Goal: Information Seeking & Learning: Learn about a topic

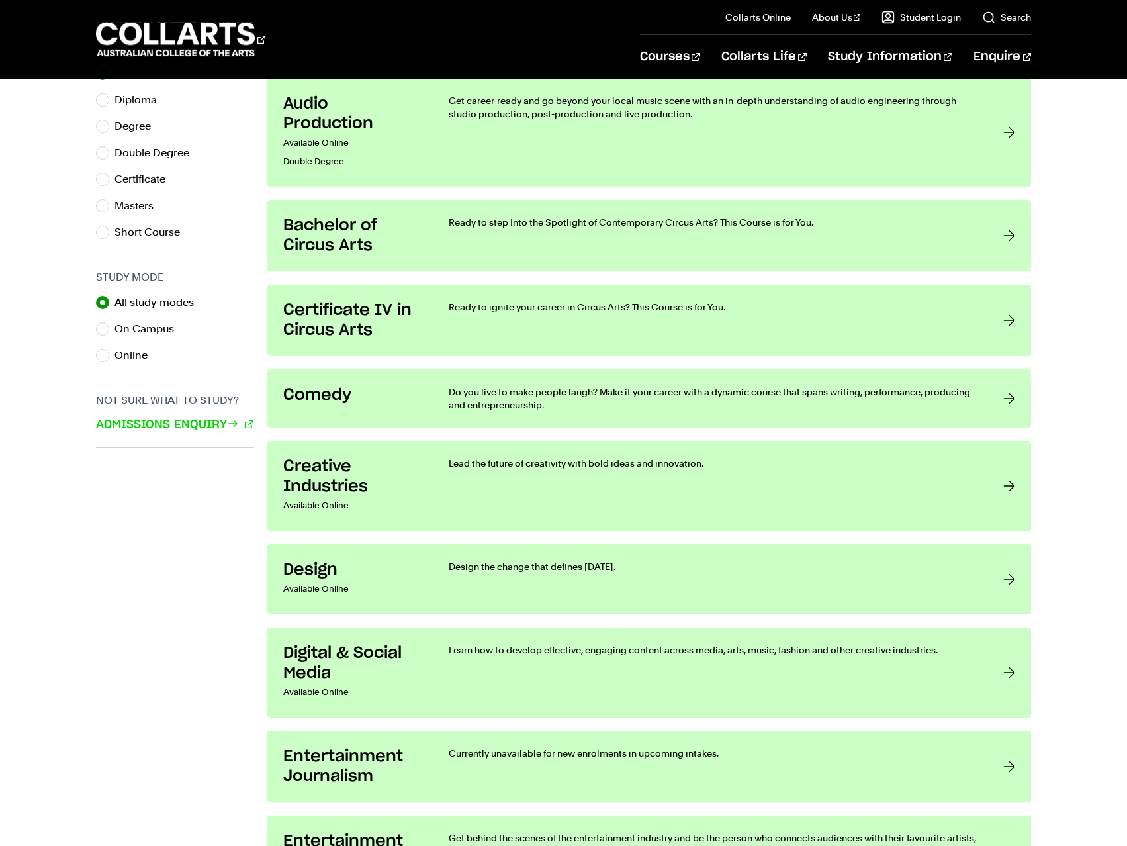
scroll to position [794, 0]
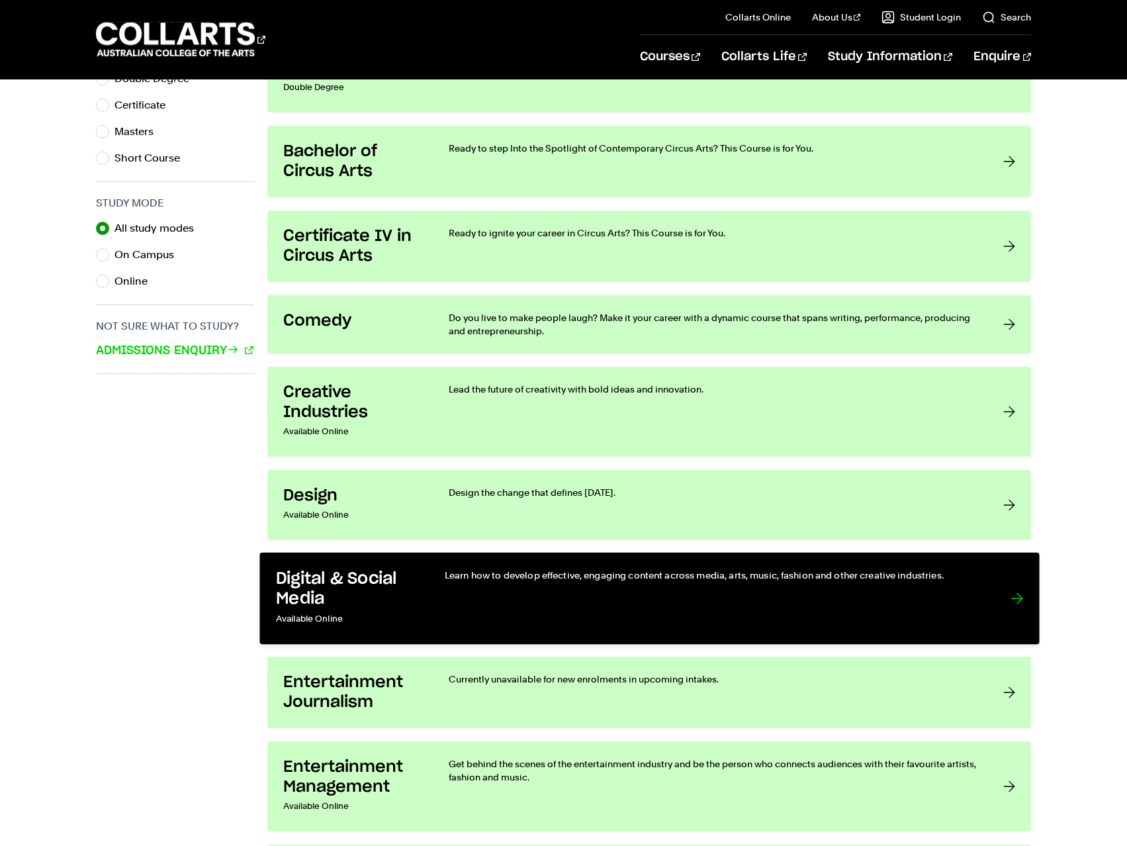
click at [1015, 599] on div at bounding box center [1017, 599] width 12 height 60
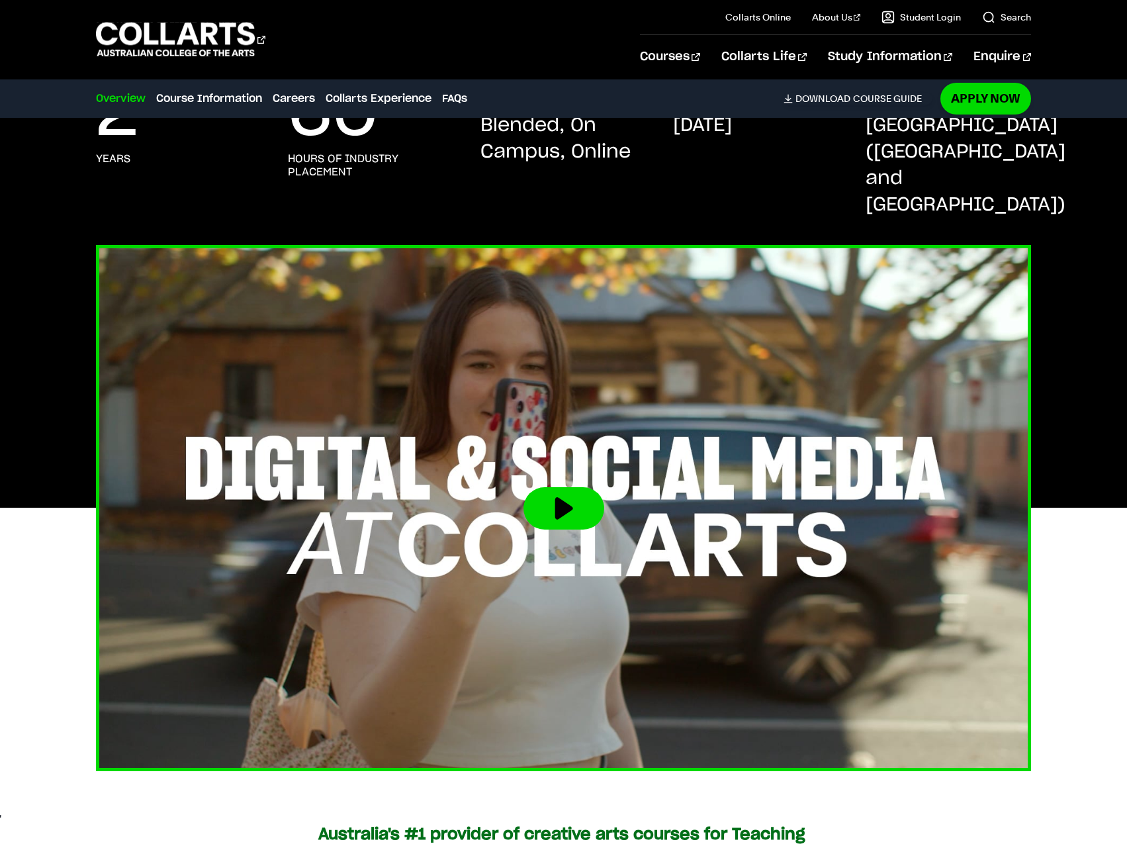
scroll to position [331, 0]
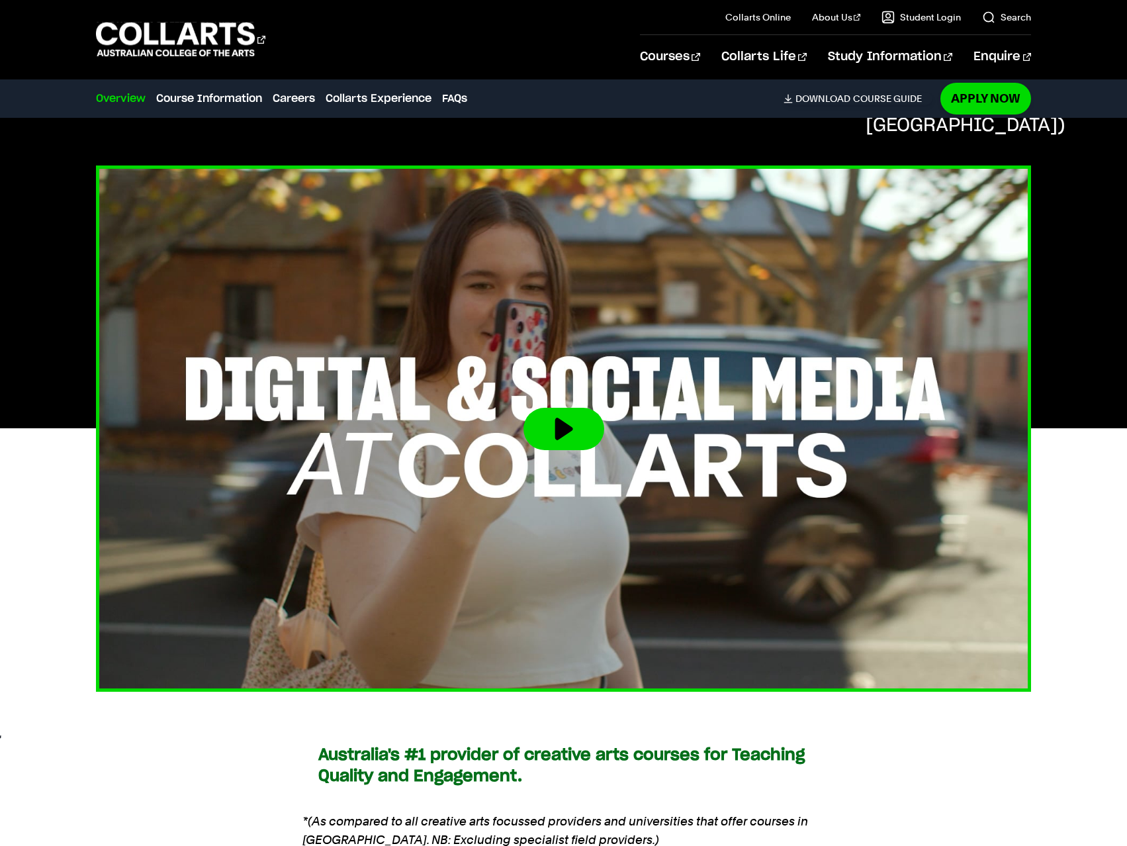
click at [567, 408] on button at bounding box center [564, 429] width 81 height 42
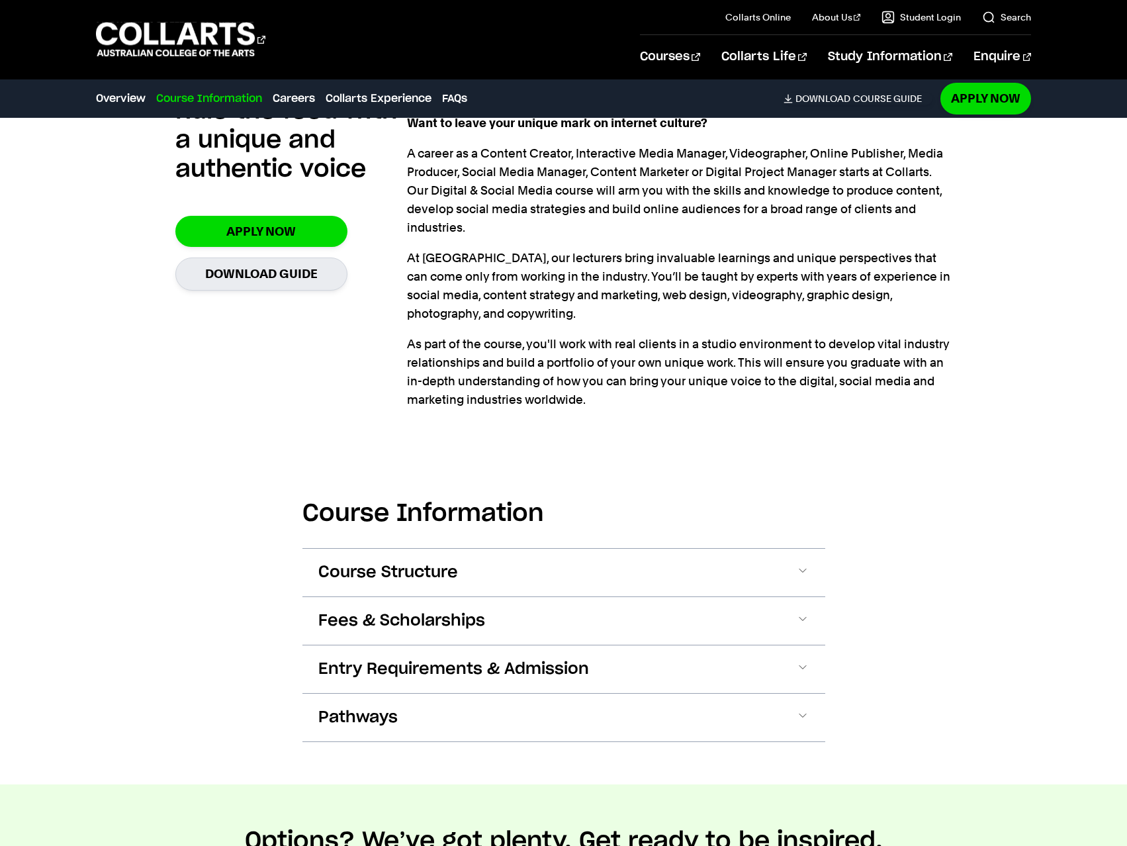
scroll to position [1191, 0]
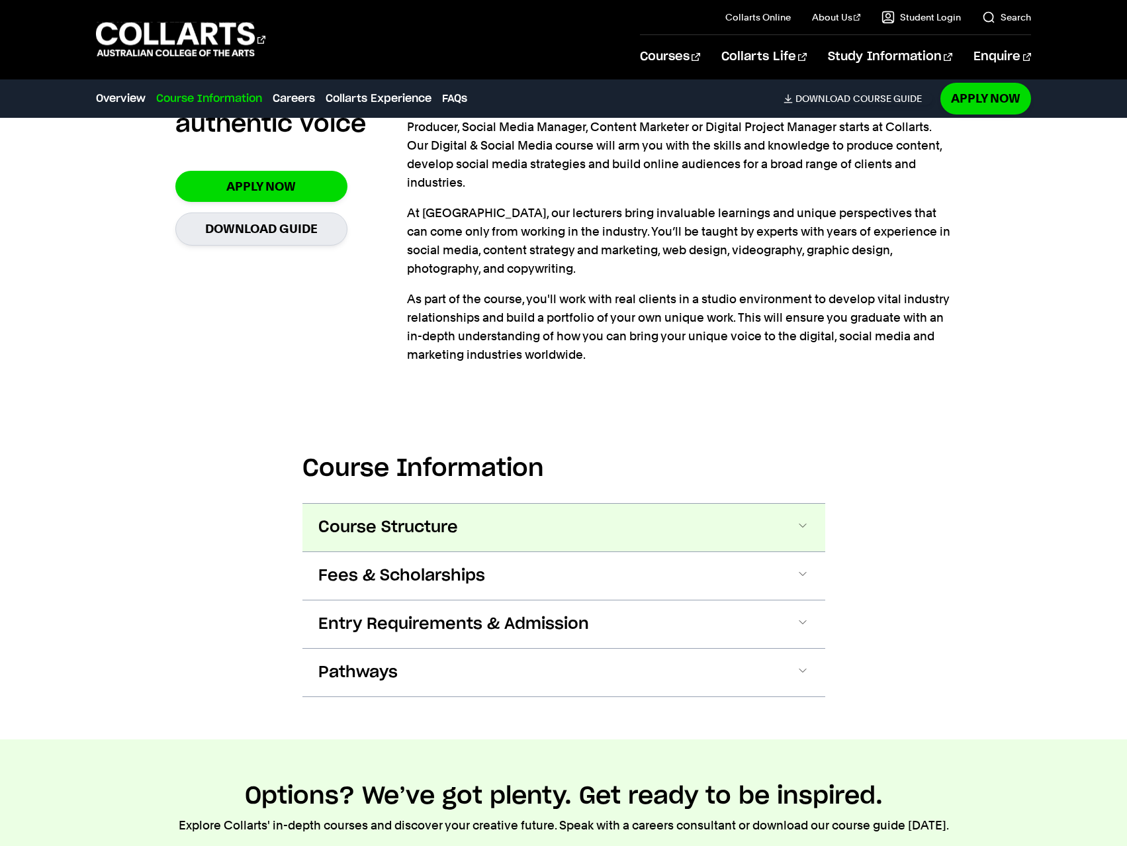
click at [805, 519] on span at bounding box center [802, 527] width 13 height 17
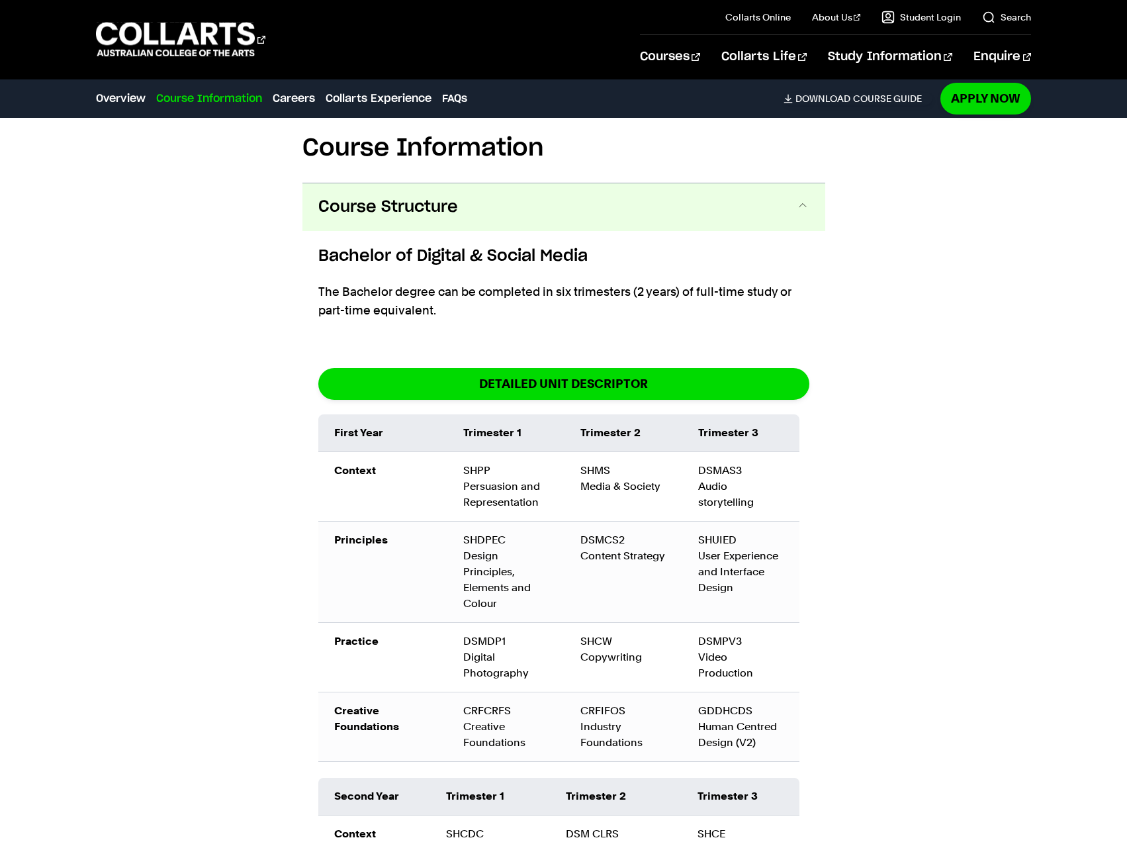
scroll to position [1550, 0]
